Goal: Entertainment & Leisure: Consume media (video, audio)

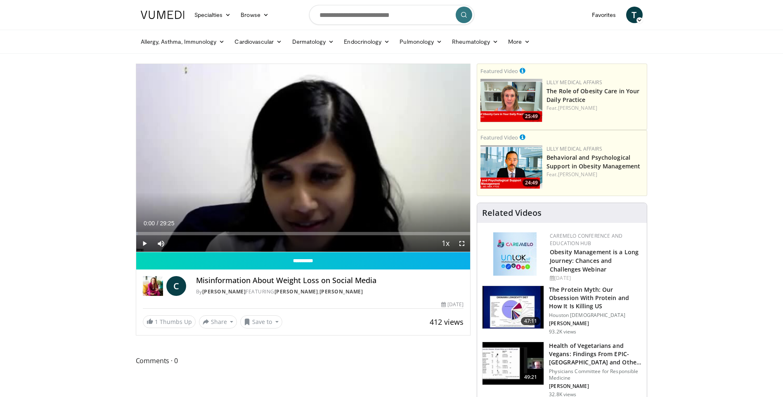
drag, startPoint x: 212, startPoint y: 235, endPoint x: 123, endPoint y: 236, distance: 89.2
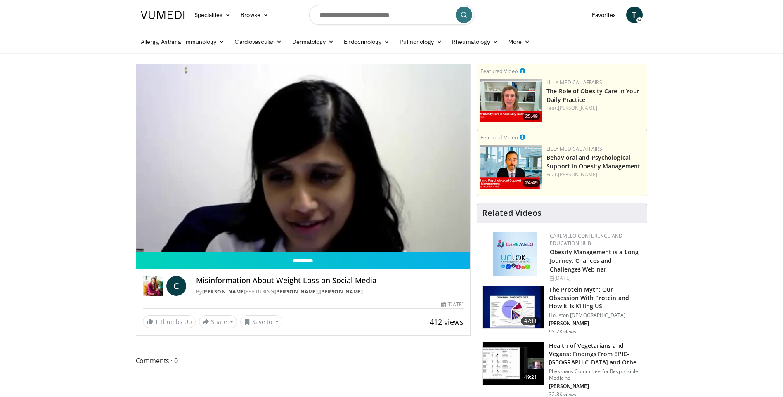
click at [439, 228] on div "10 seconds Tap to unmute" at bounding box center [303, 158] width 335 height 188
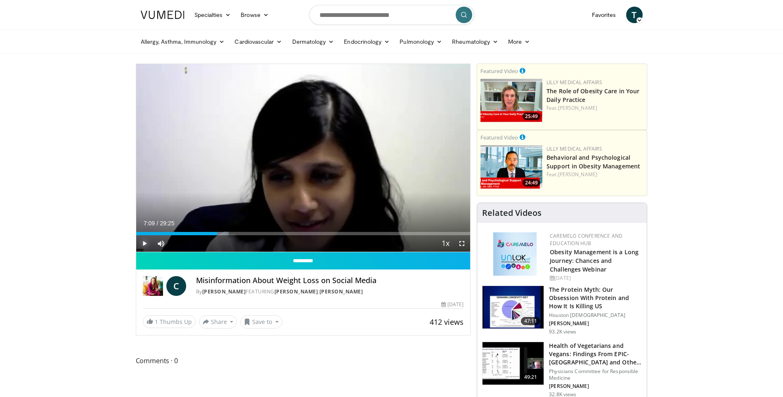
click at [145, 244] on span "Video Player" at bounding box center [144, 243] width 17 height 17
